Goal: Task Accomplishment & Management: Use online tool/utility

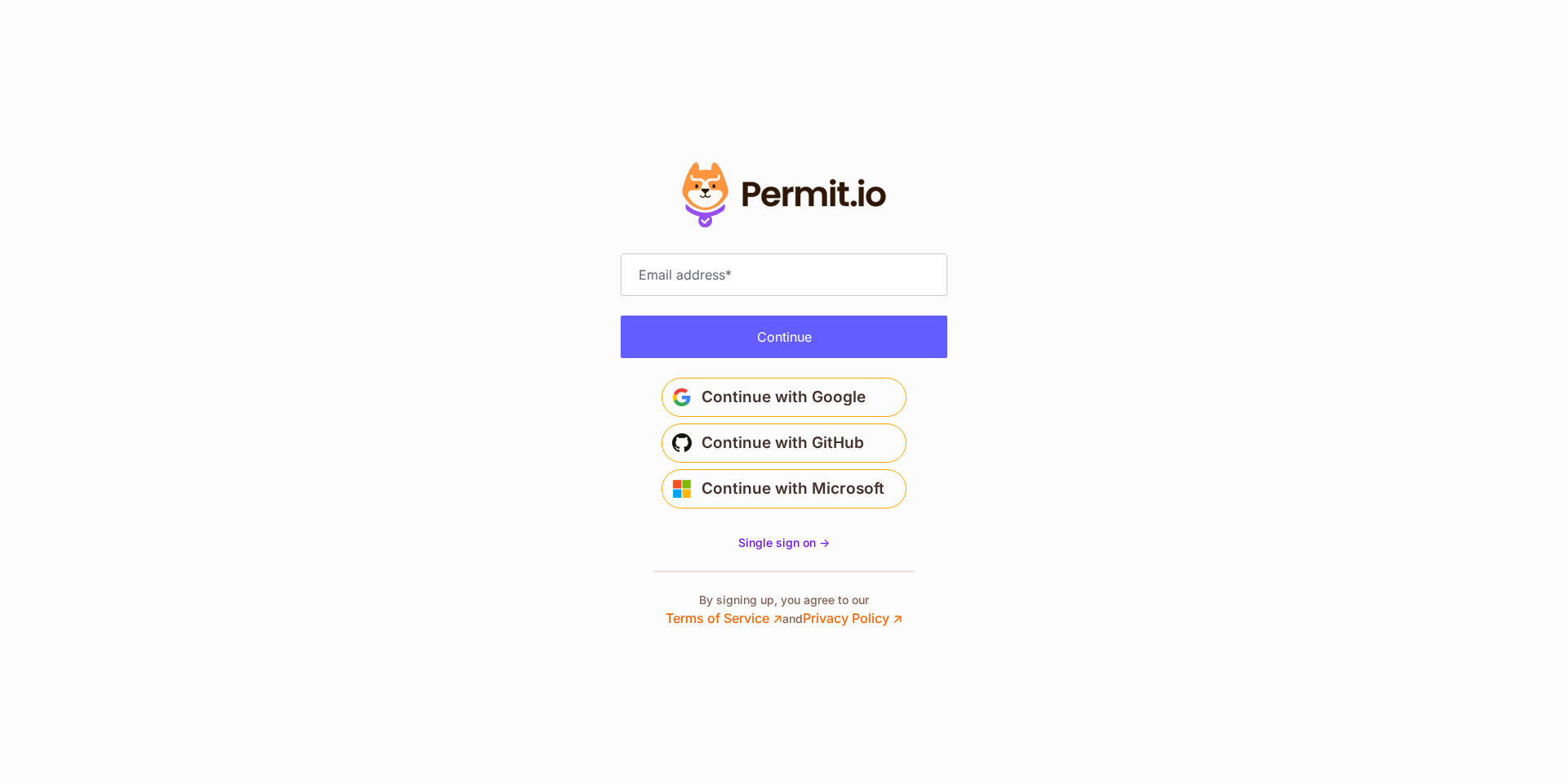
type input "**********"
click at [777, 333] on button "Continue" at bounding box center [784, 336] width 327 height 42
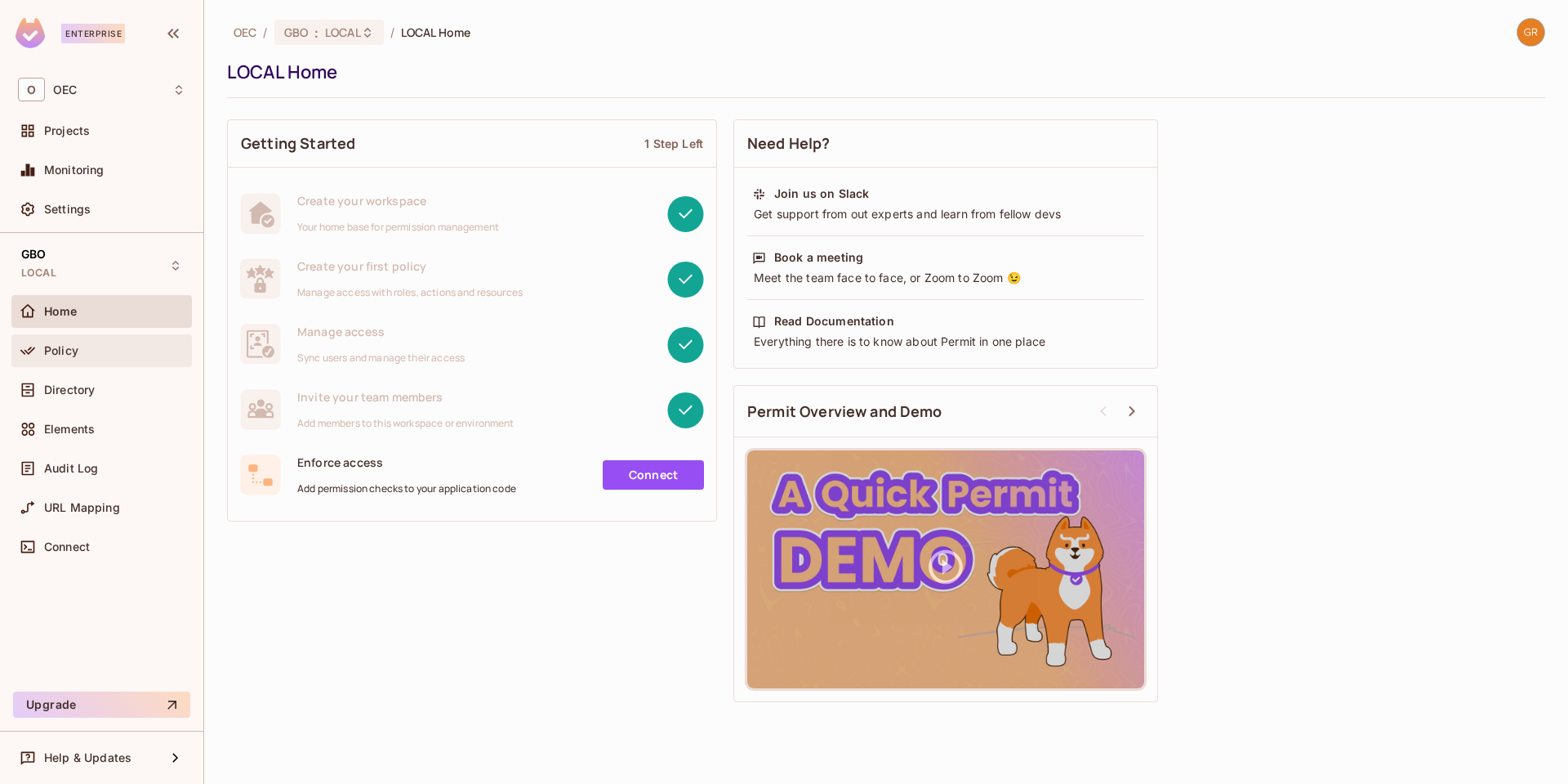
click at [66, 362] on div "Policy" at bounding box center [102, 350] width 181 height 32
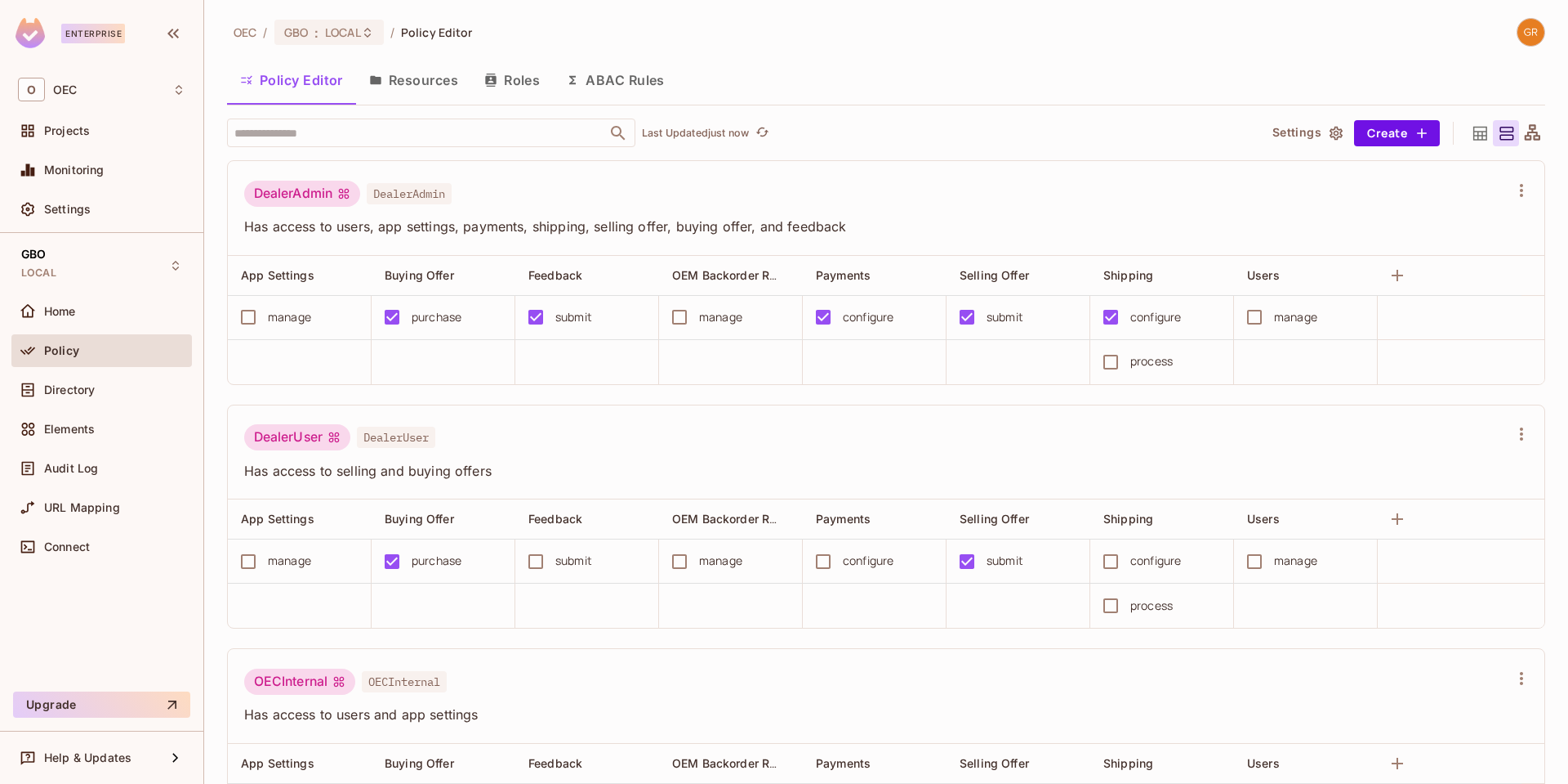
click at [425, 83] on button "Resources" at bounding box center [413, 81] width 115 height 41
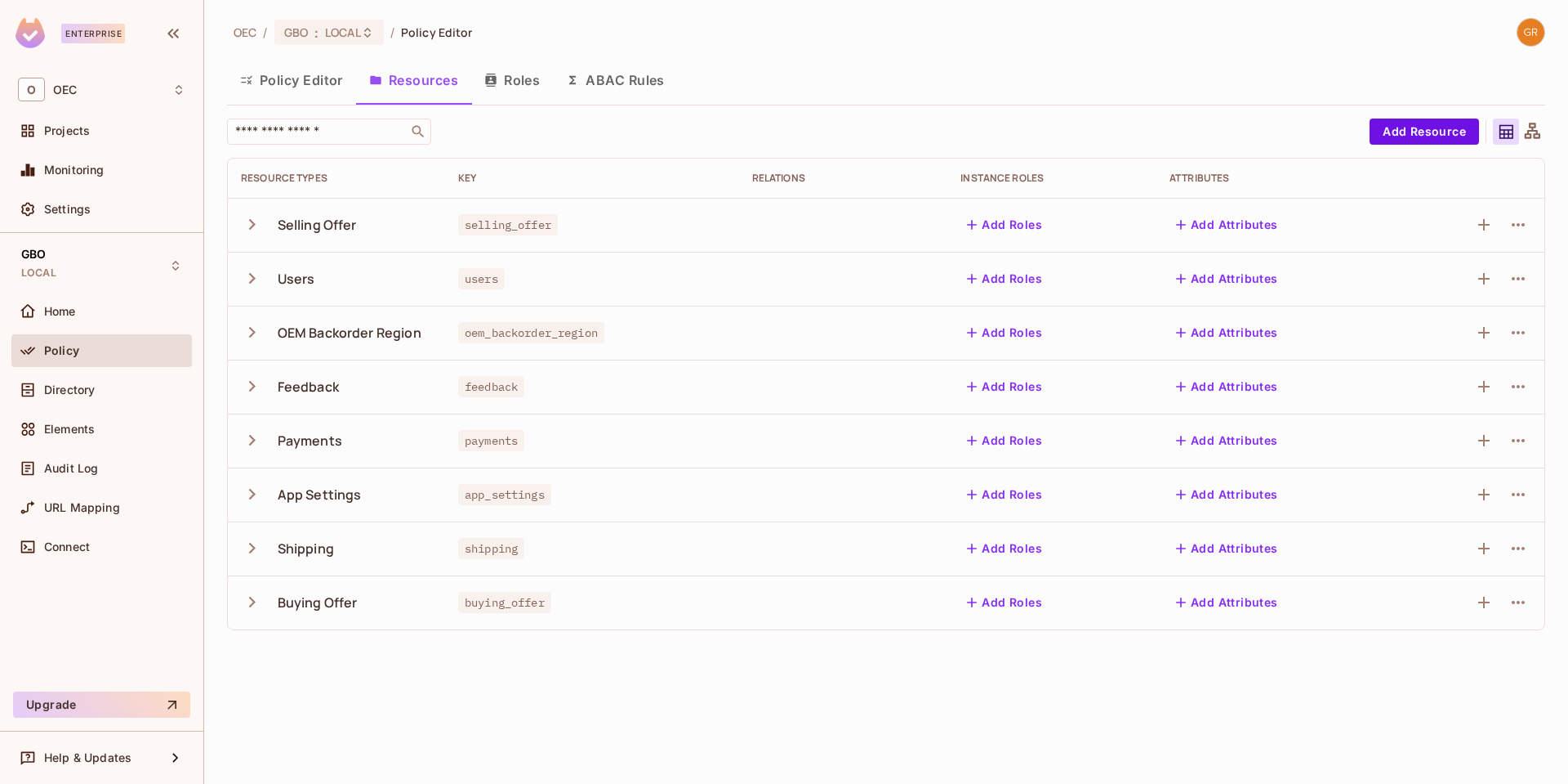
click at [247, 226] on icon "button" at bounding box center [251, 224] width 22 height 22
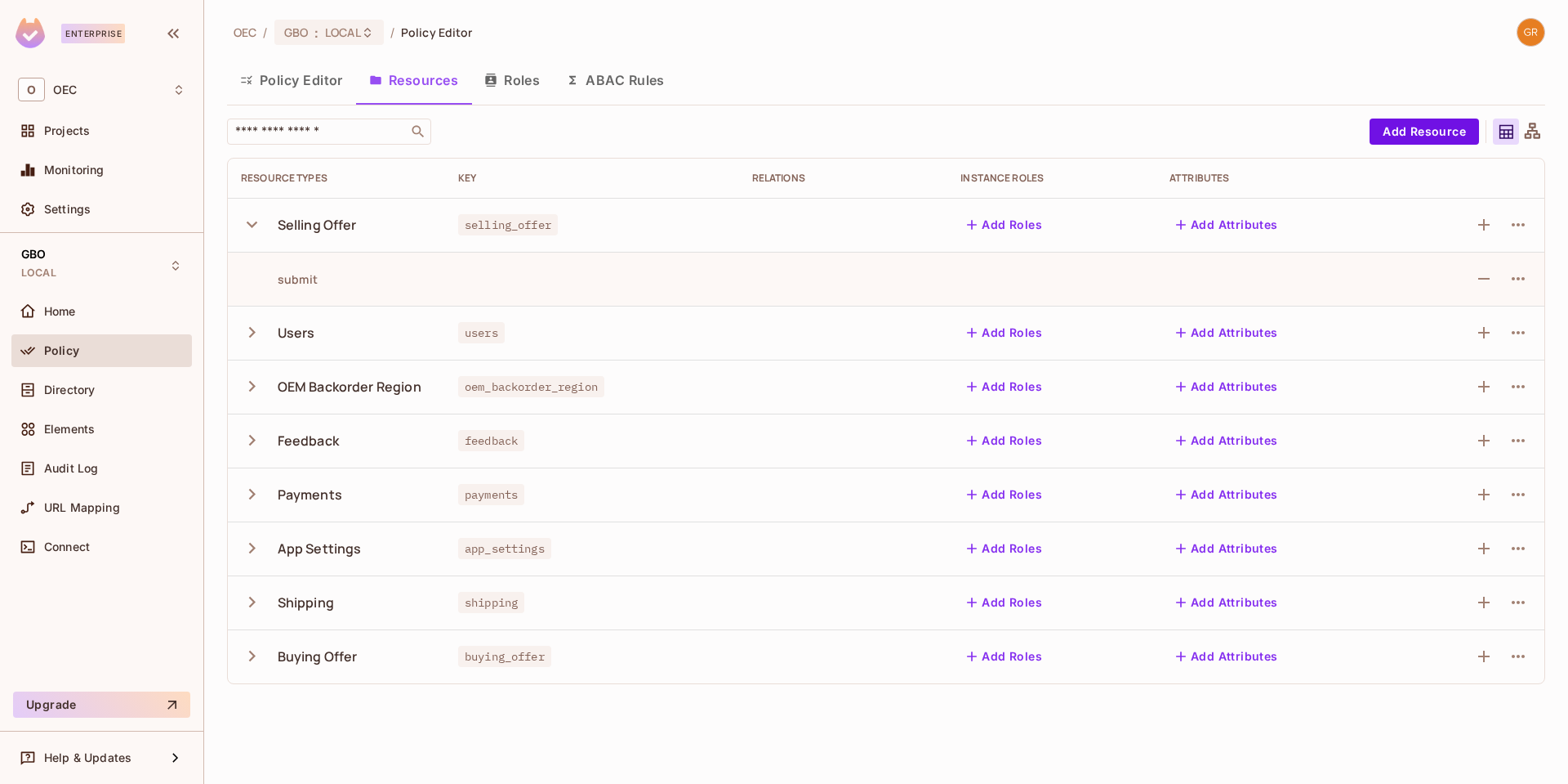
click at [245, 654] on icon "button" at bounding box center [251, 655] width 22 height 22
click at [248, 489] on icon "button" at bounding box center [251, 494] width 22 height 22
